Goal: Transaction & Acquisition: Subscribe to service/newsletter

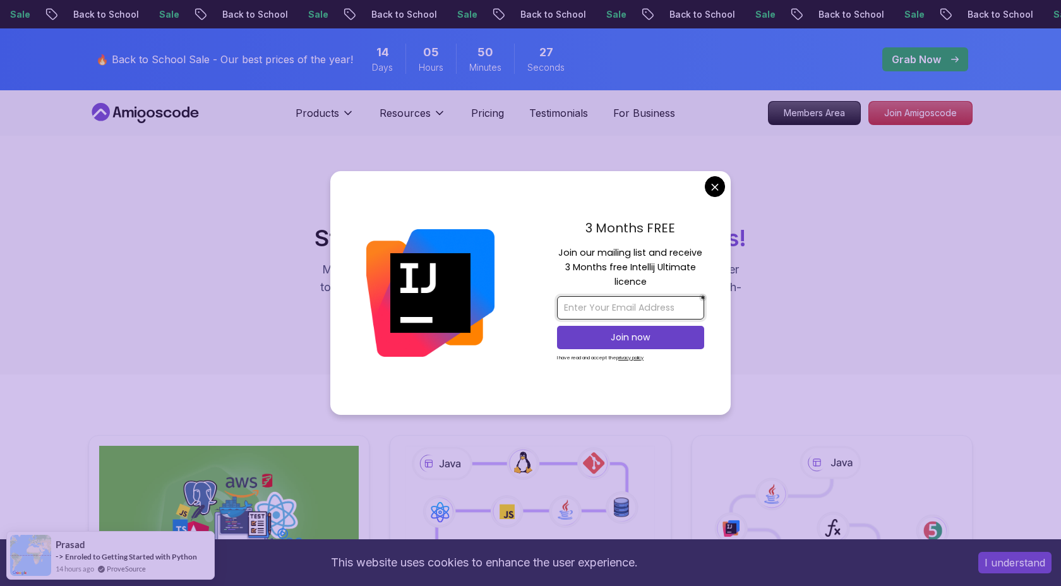
click at [586, 314] on input "email" at bounding box center [630, 307] width 147 height 23
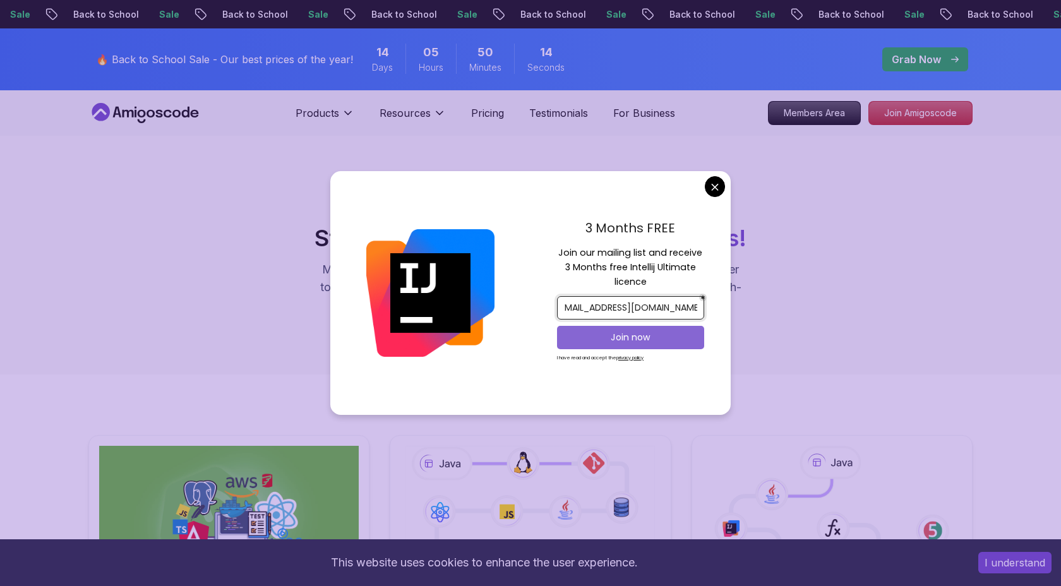
type input "masalmahmouath@gmail.com"
click at [615, 338] on p "Join now" at bounding box center [630, 337] width 119 height 13
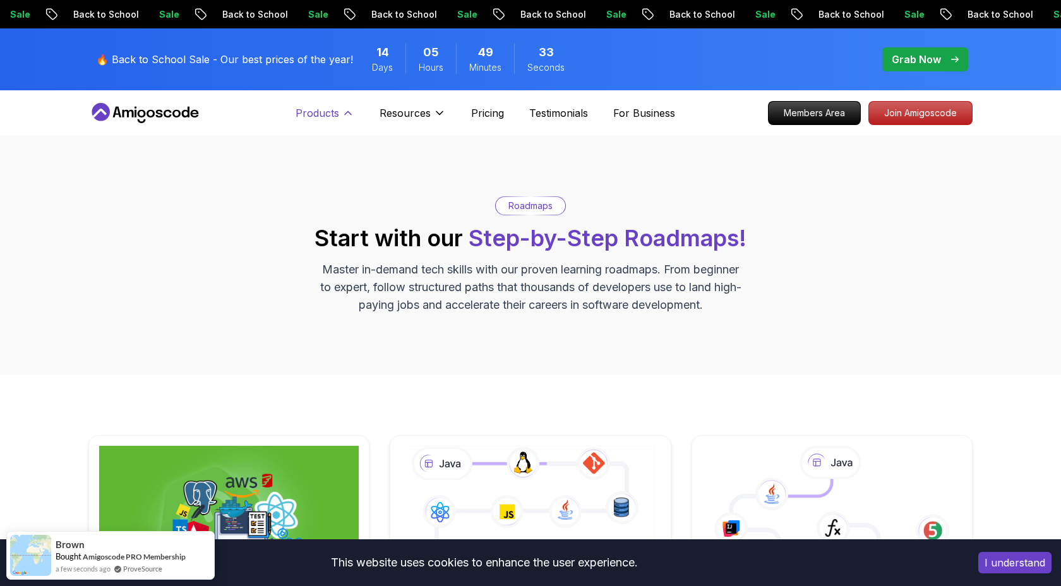
click at [340, 112] on button "Products" at bounding box center [325, 117] width 59 height 25
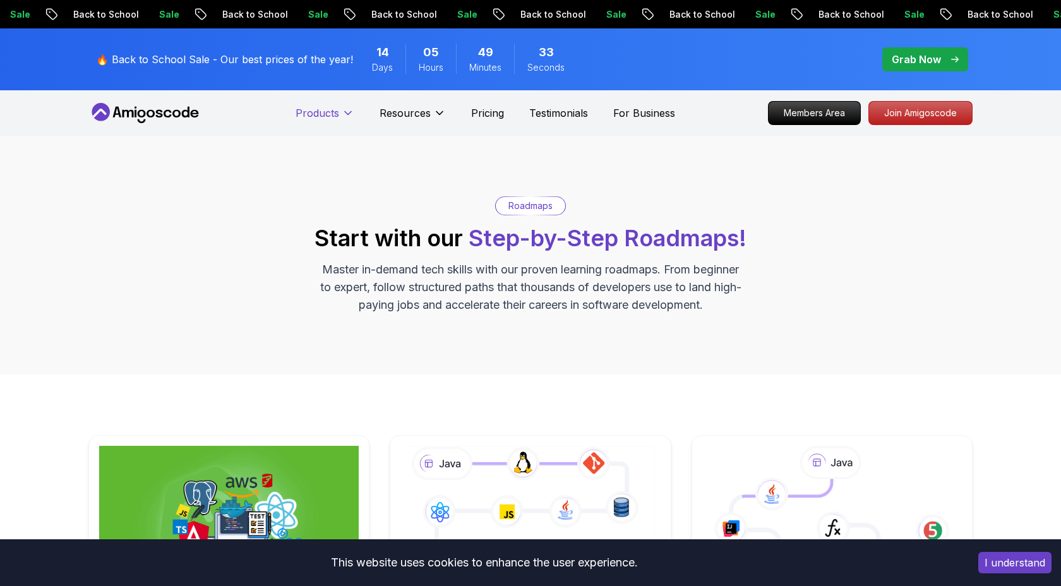
click at [340, 112] on button "Products" at bounding box center [325, 117] width 59 height 25
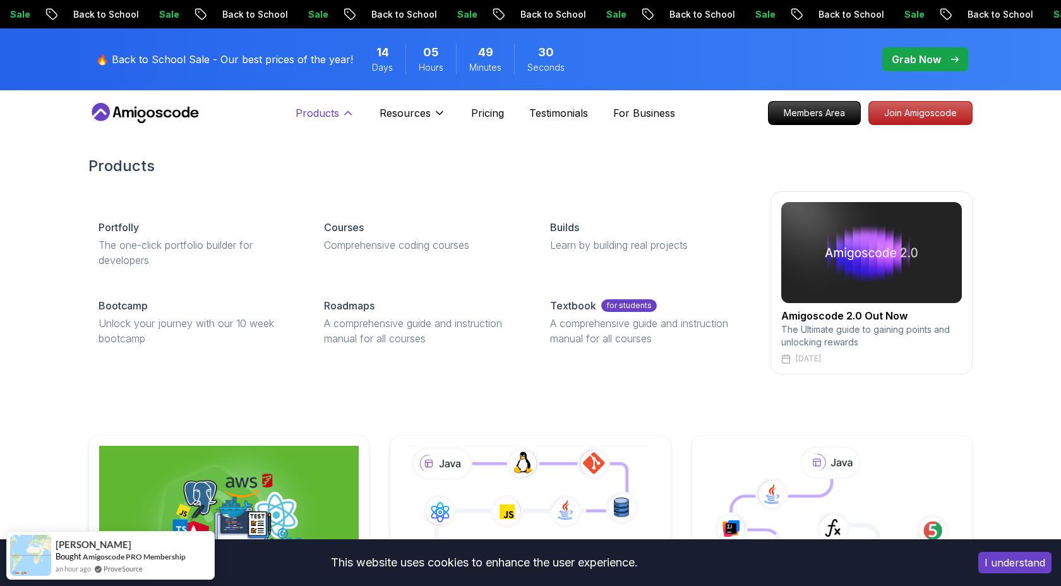
click at [342, 112] on icon at bounding box center [348, 113] width 13 height 13
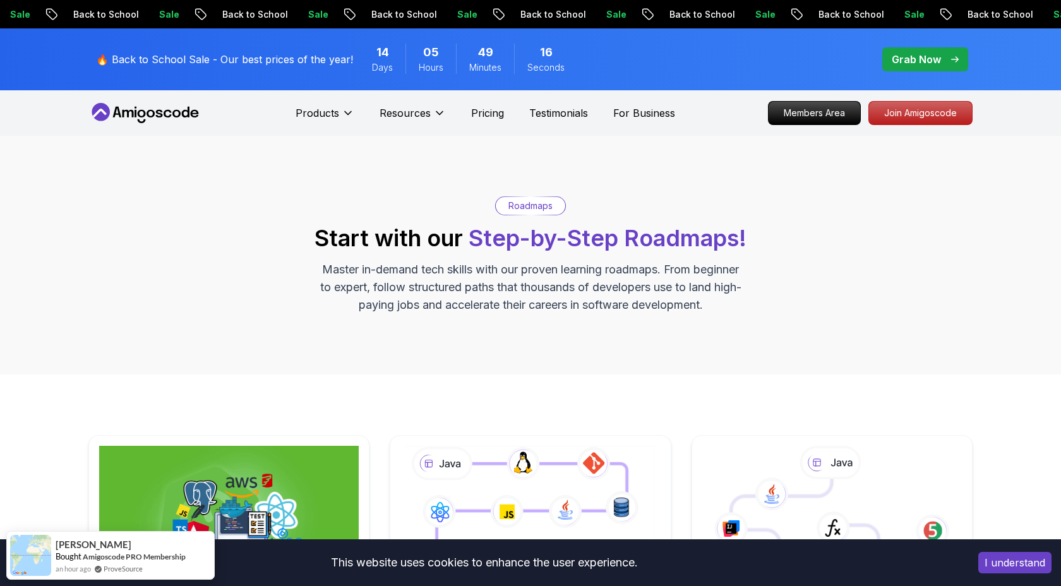
click at [901, 61] on p "Grab Now" at bounding box center [916, 59] width 49 height 15
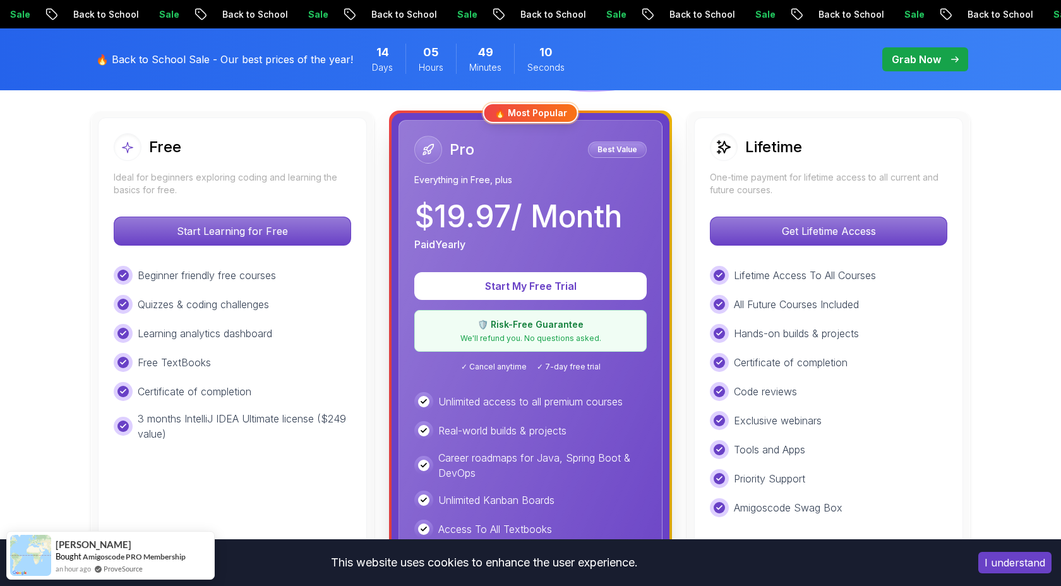
scroll to position [354, 0]
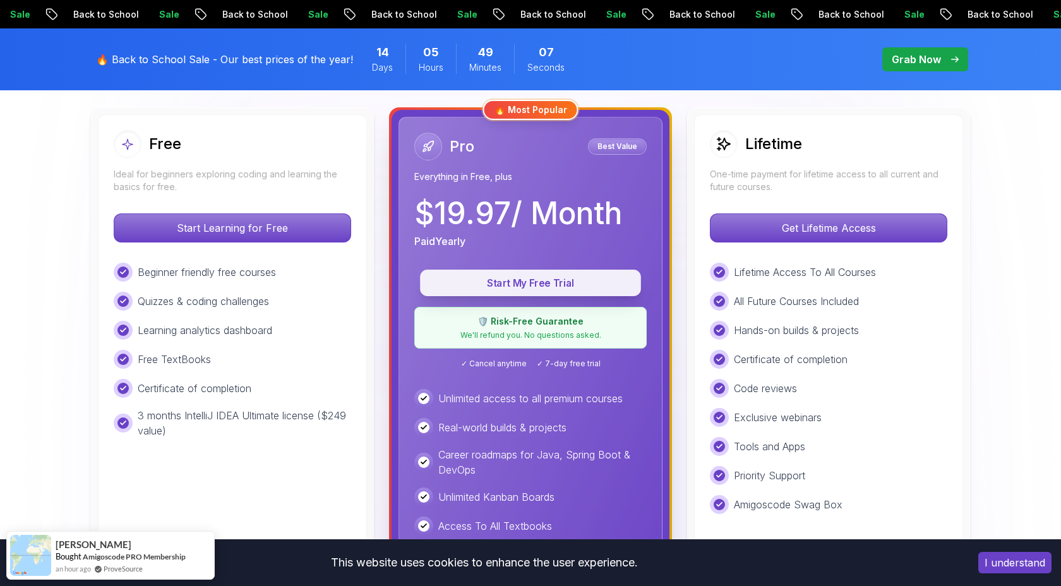
click at [445, 286] on p "Start My Free Trial" at bounding box center [531, 283] width 192 height 15
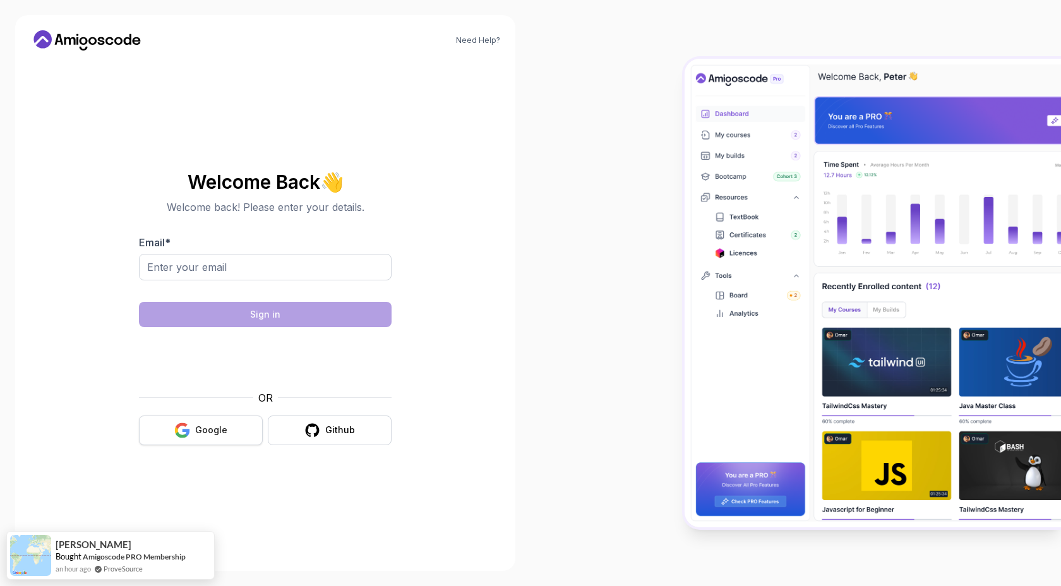
click at [227, 423] on button "Google" at bounding box center [201, 431] width 124 height 30
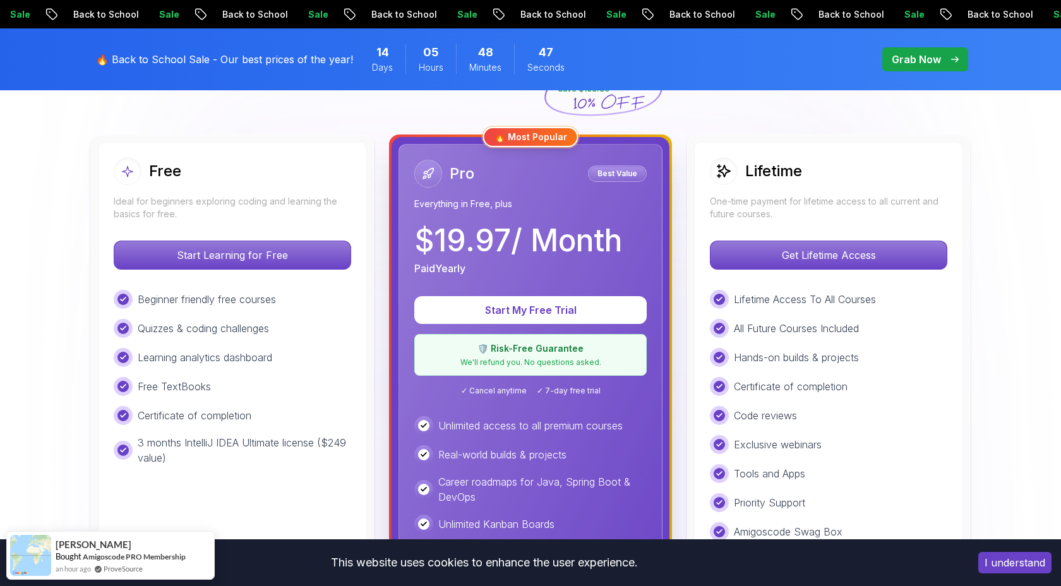
scroll to position [328, 0]
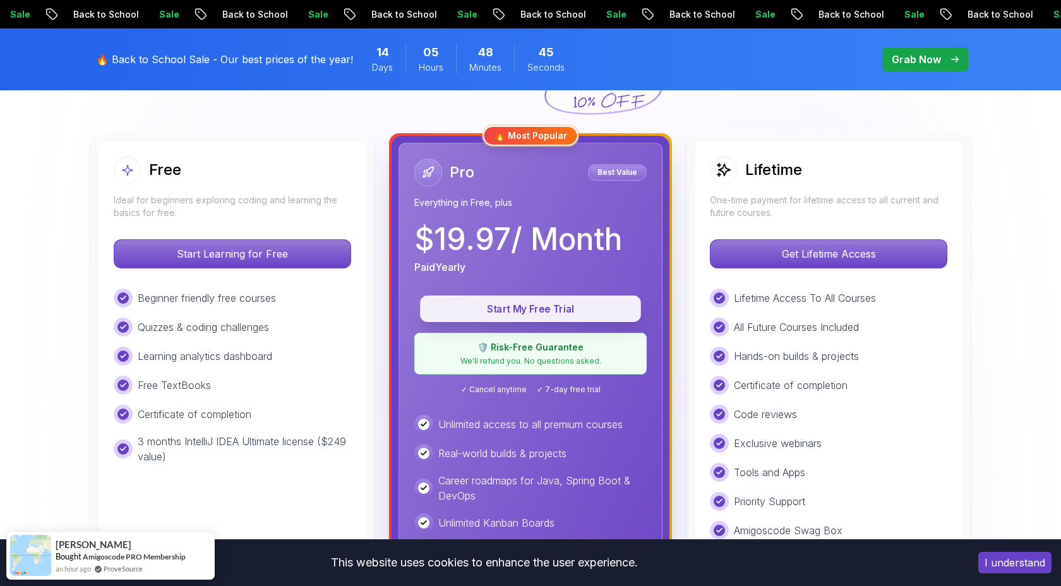
click at [495, 300] on button "Start My Free Trial" at bounding box center [530, 309] width 221 height 27
click at [517, 308] on p "Start My Free Trial" at bounding box center [531, 309] width 192 height 15
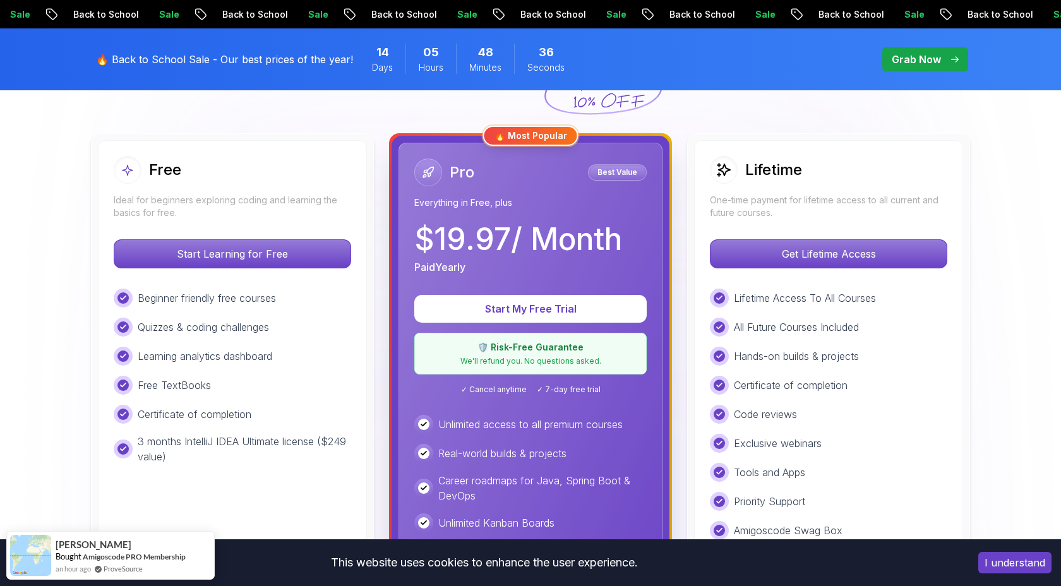
click at [277, 251] on p "Start Learning for Free" at bounding box center [232, 254] width 236 height 28
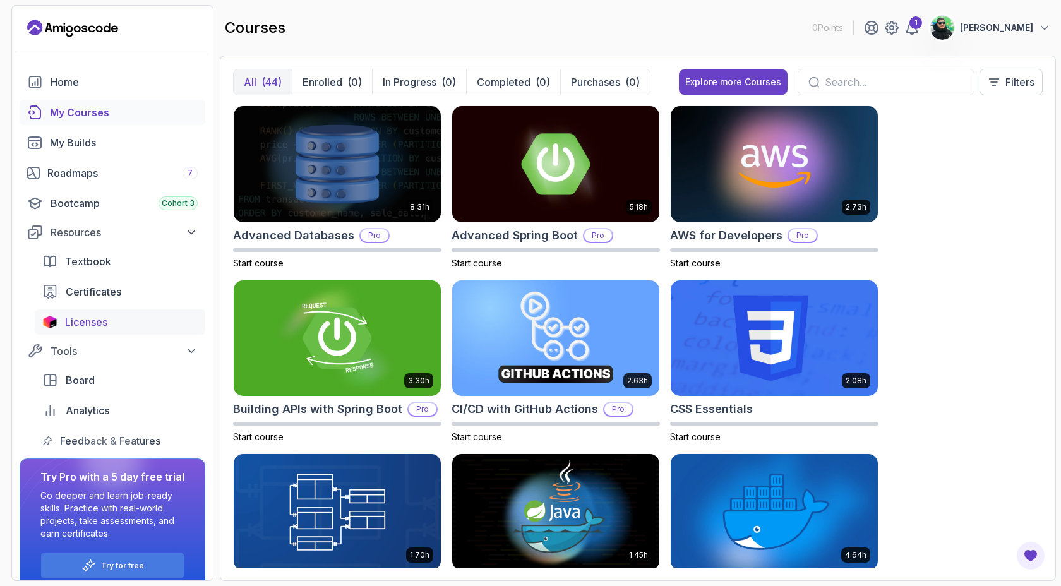
click at [117, 322] on div "Licenses" at bounding box center [131, 322] width 133 height 15
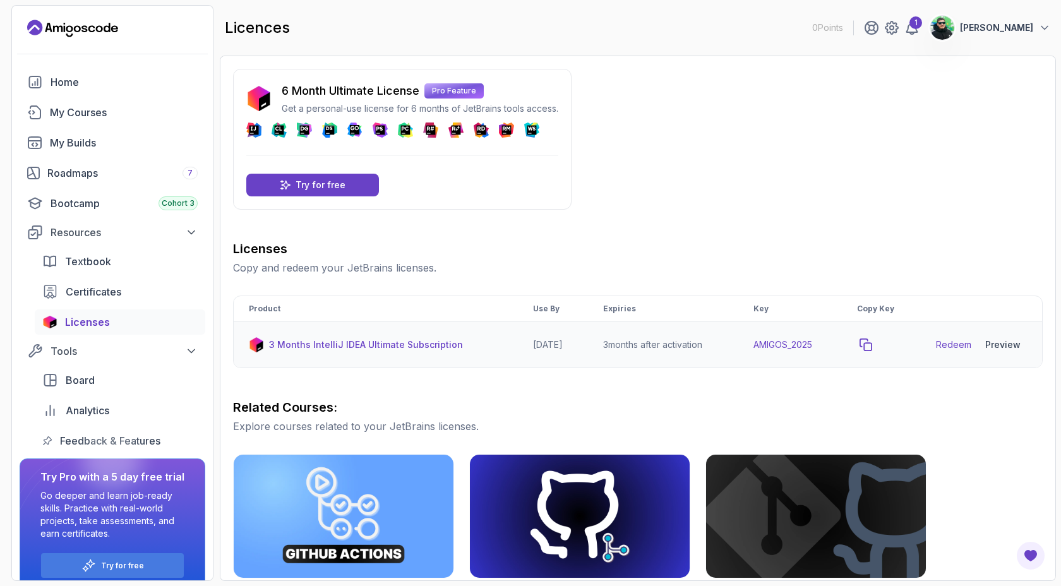
click at [872, 347] on icon "copy-button" at bounding box center [866, 345] width 13 height 13
